Goal: Transaction & Acquisition: Book appointment/travel/reservation

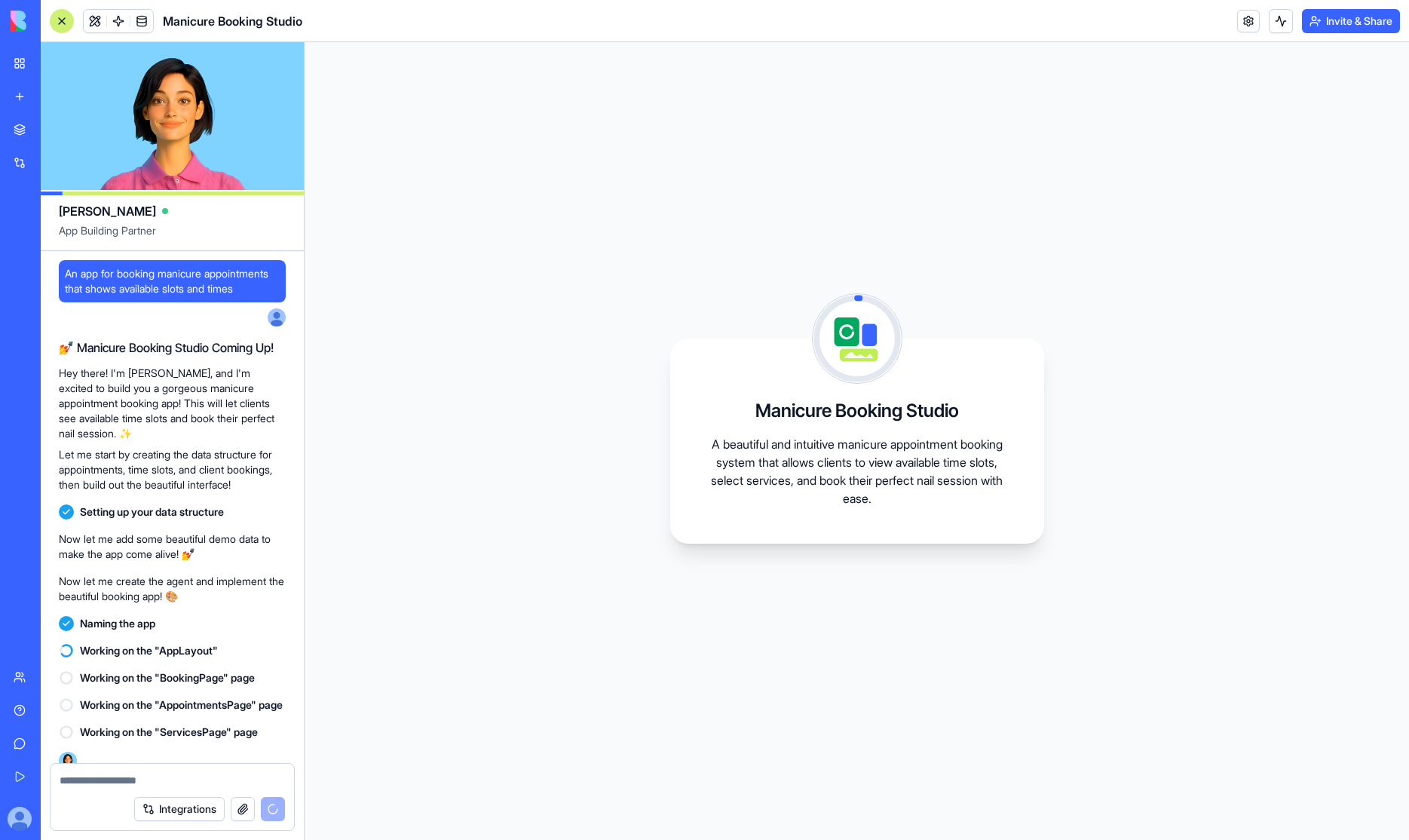
scroll to position [61, 0]
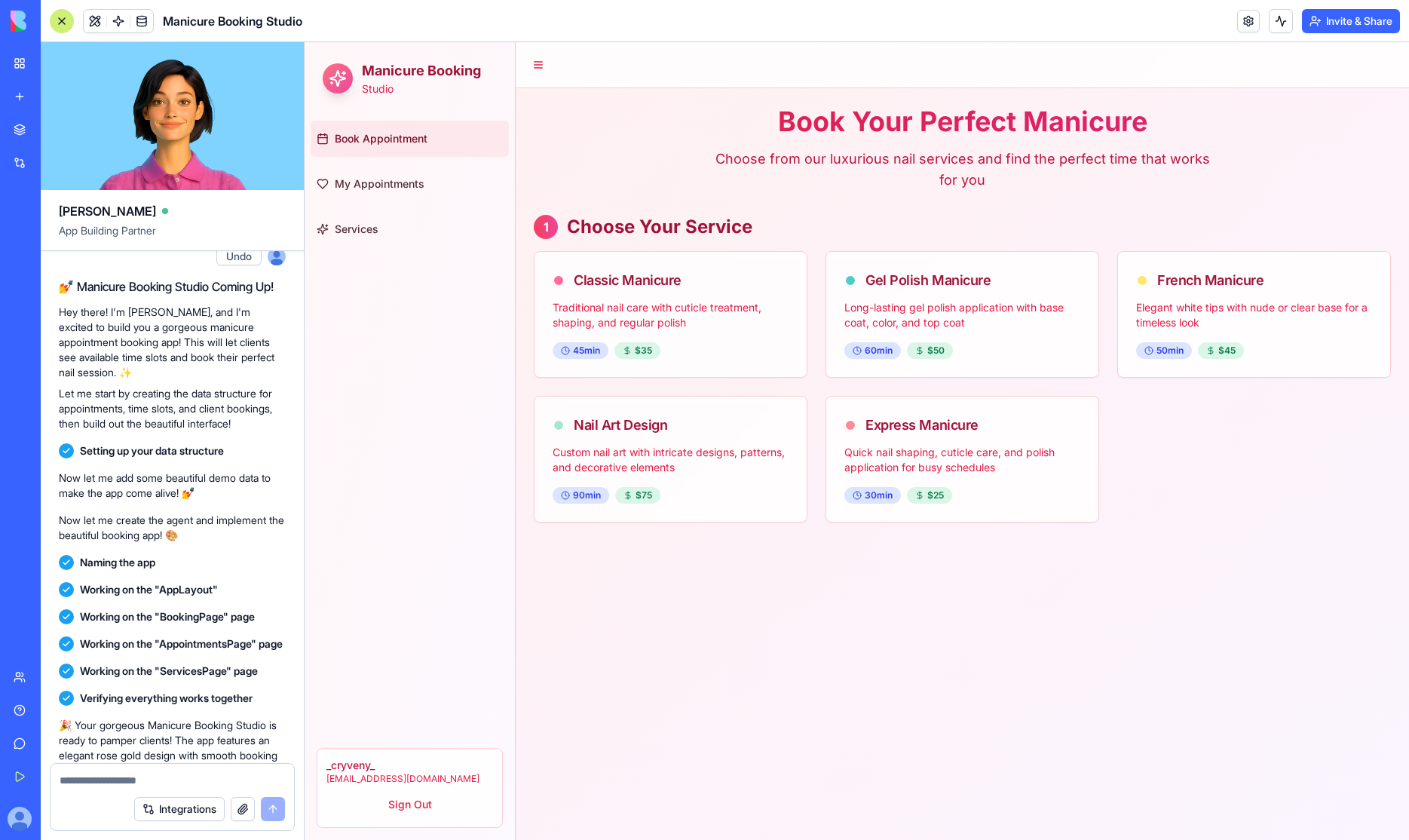
scroll to position [272, 0]
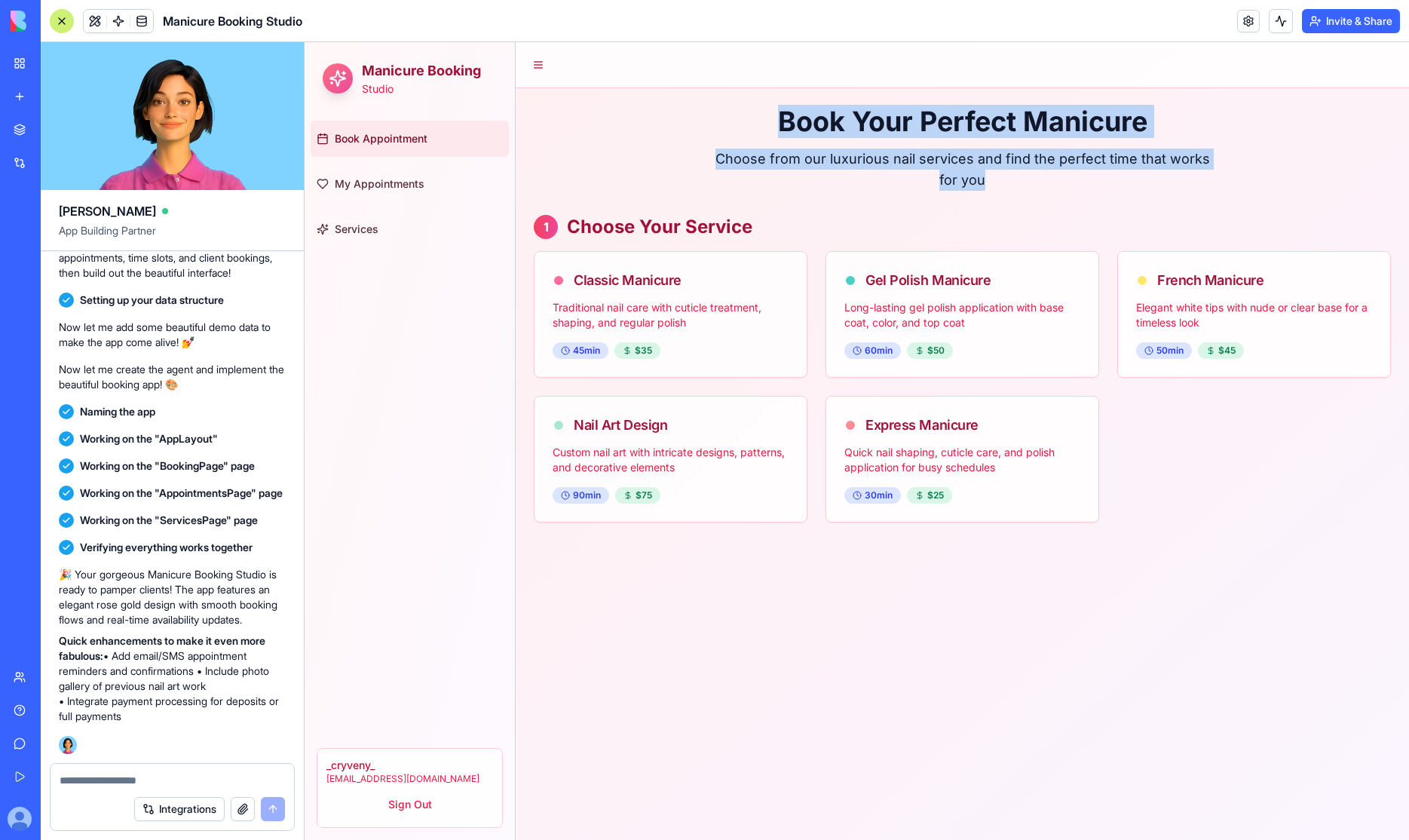
drag, startPoint x: 764, startPoint y: 131, endPoint x: 1202, endPoint y: 186, distance: 441.4
click at [1202, 186] on div "Book Your Perfect Manicure Choose from our luxurious nail services and find the…" at bounding box center [961, 148] width 857 height 84
click at [1202, 186] on p "Choose from our luxurious nail services and find the perfect time that works fo…" at bounding box center [962, 170] width 506 height 42
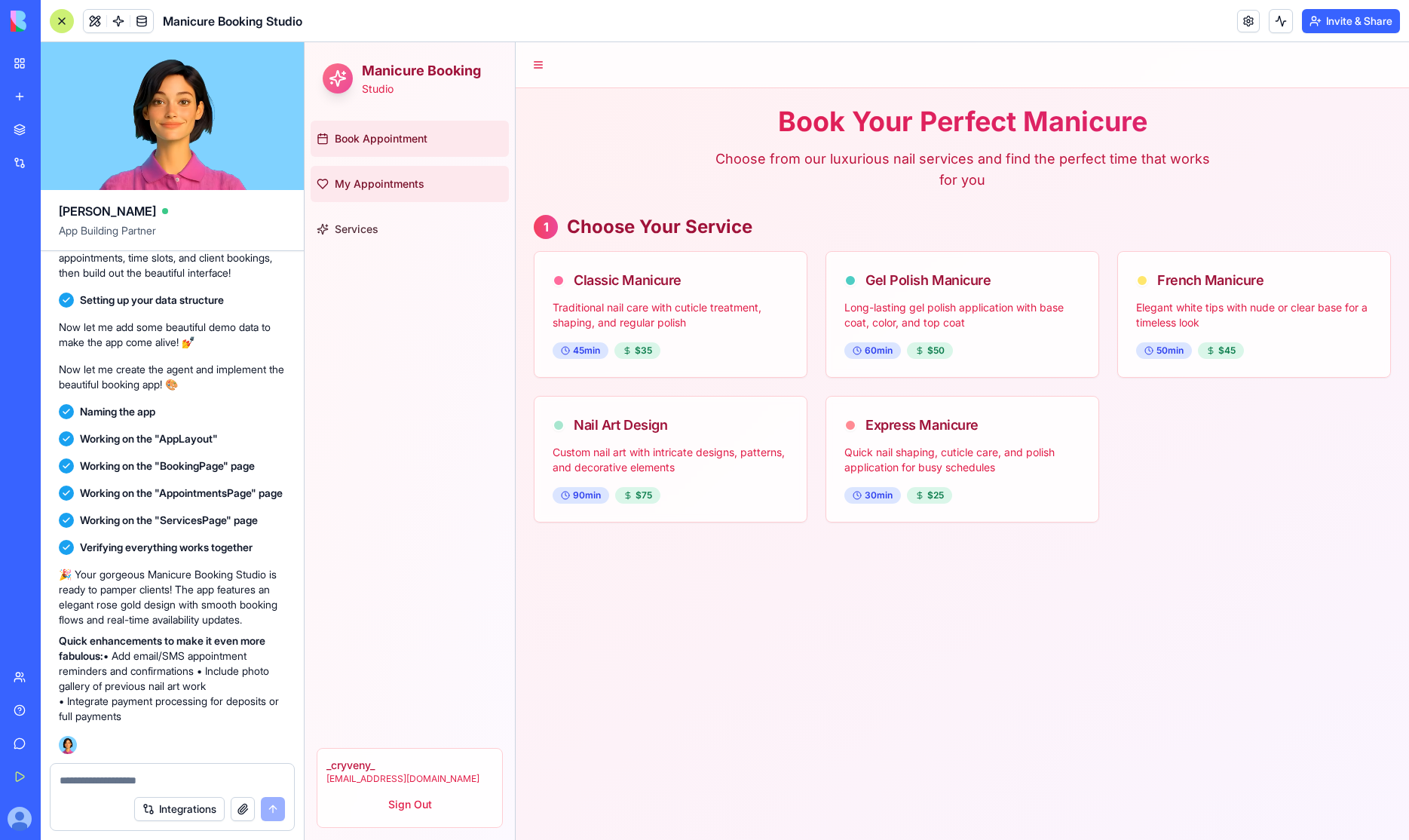
click at [419, 192] on link "My Appointments" at bounding box center [409, 183] width 198 height 37
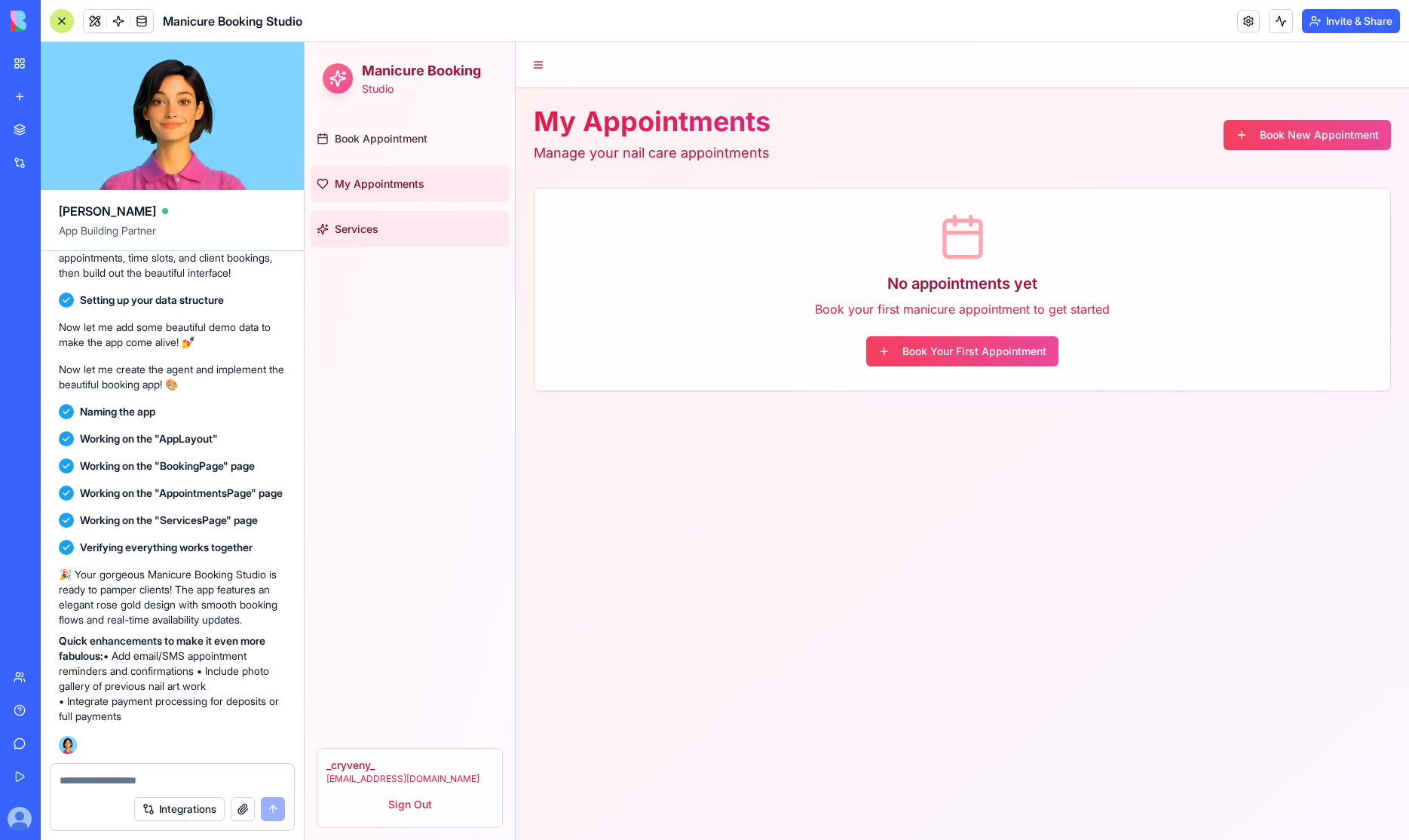
click at [421, 228] on link "Services" at bounding box center [409, 228] width 198 height 37
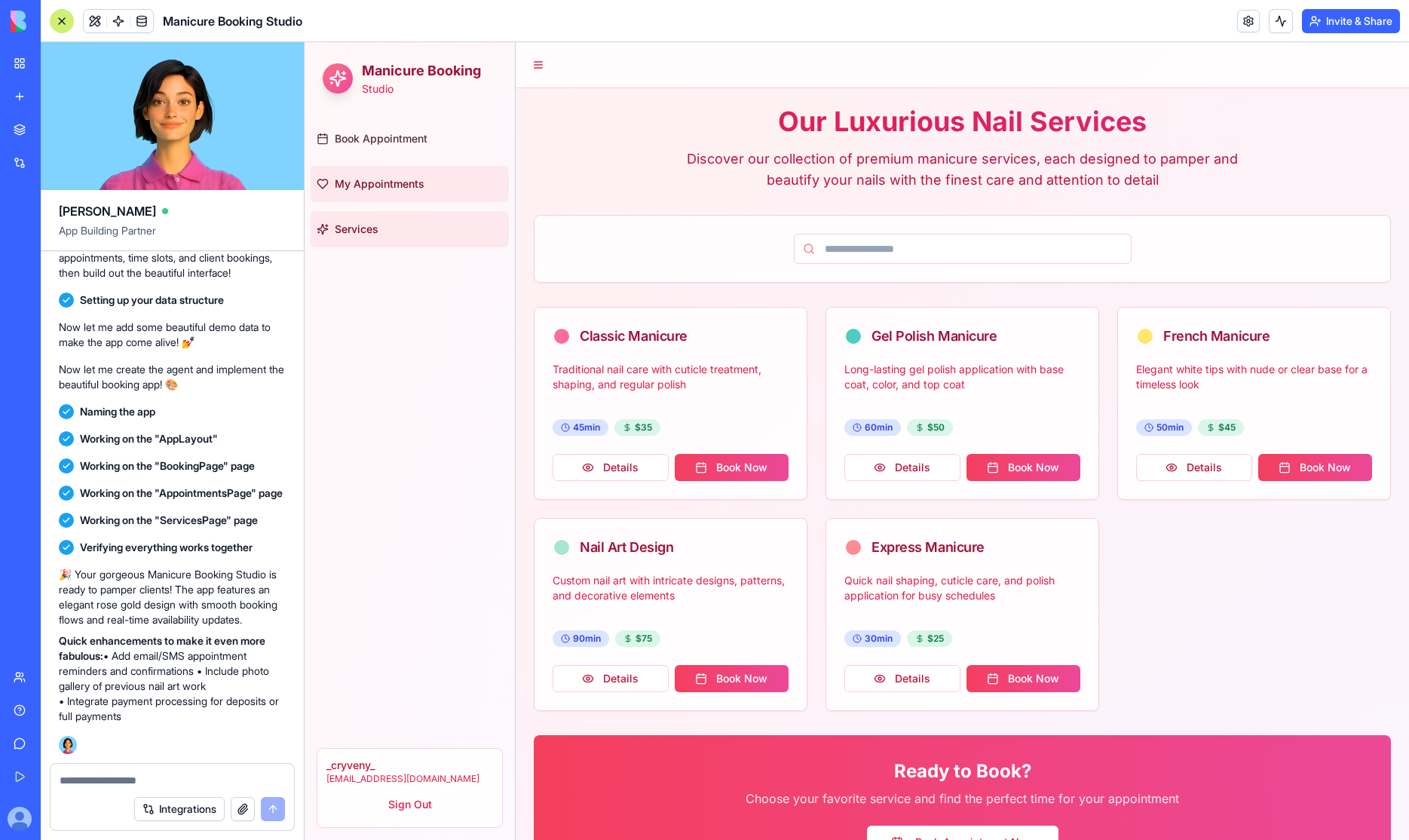
click at [426, 182] on link "My Appointments" at bounding box center [409, 183] width 198 height 37
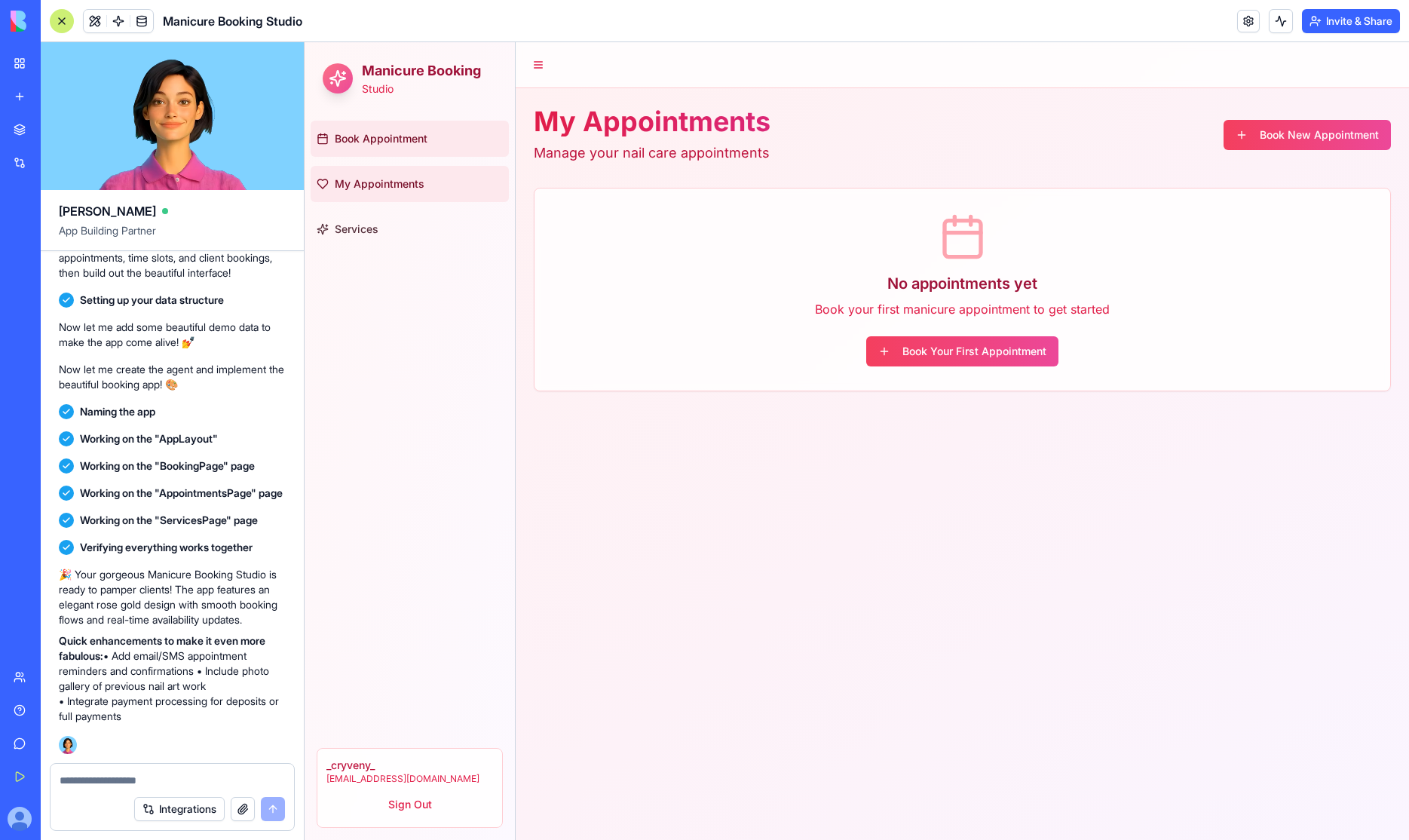
click at [433, 149] on link "Book Appointment" at bounding box center [409, 138] width 198 height 37
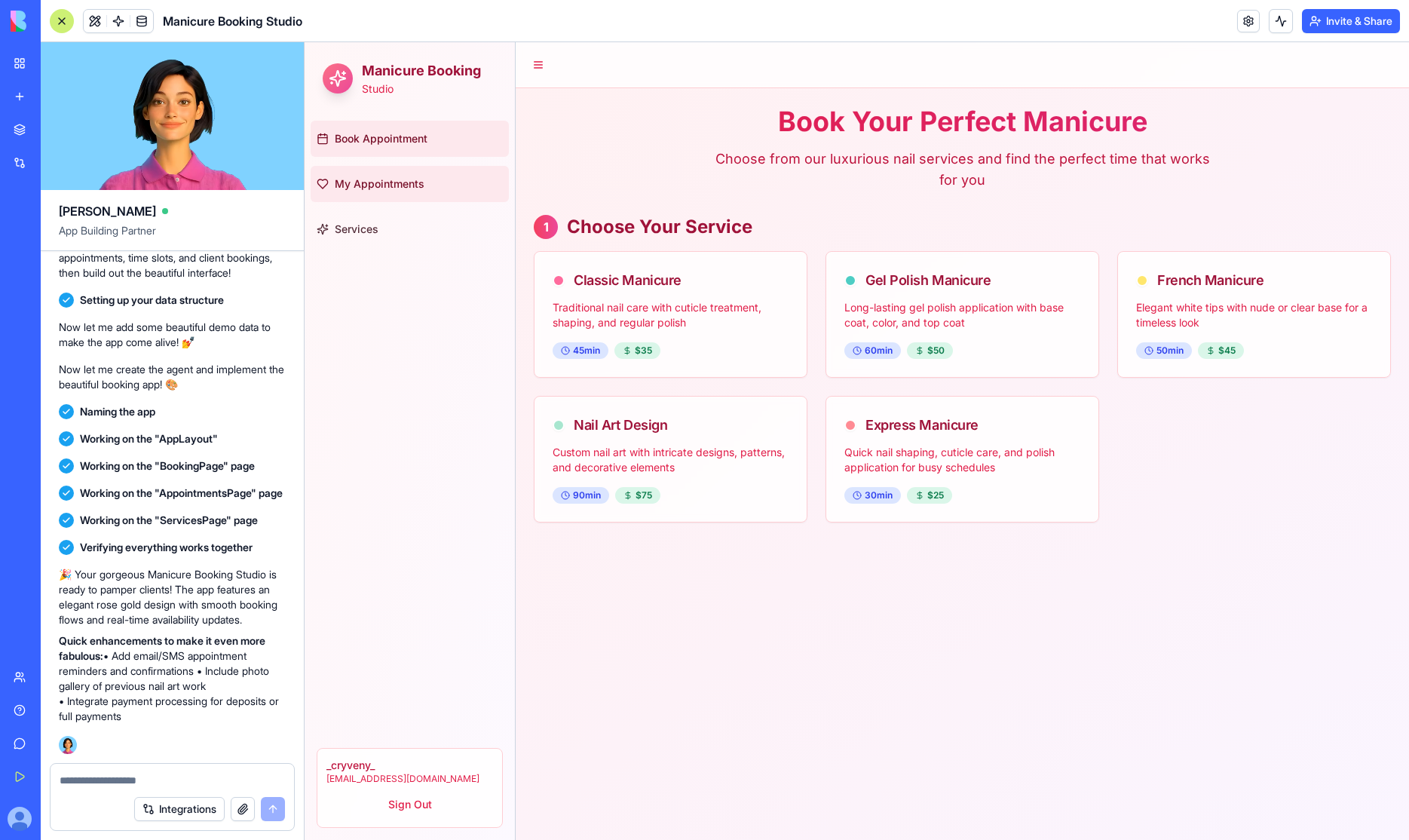
click at [433, 191] on link "My Appointments" at bounding box center [409, 183] width 198 height 37
